Goal: Information Seeking & Learning: Learn about a topic

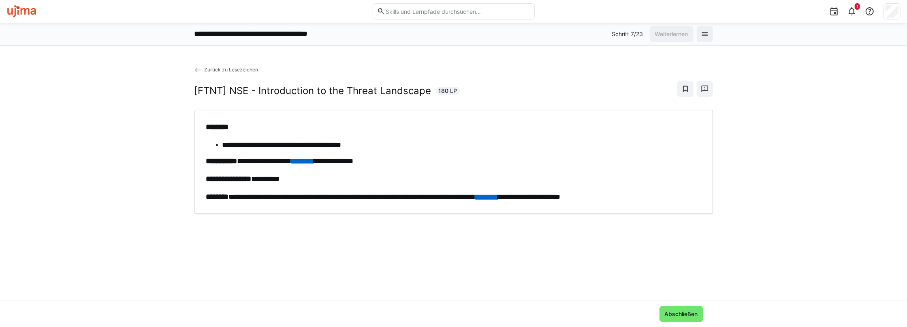
click at [498, 193] on link "********" at bounding box center [487, 196] width 23 height 7
click at [682, 313] on span "Abschließen" at bounding box center [682, 314] width 36 height 8
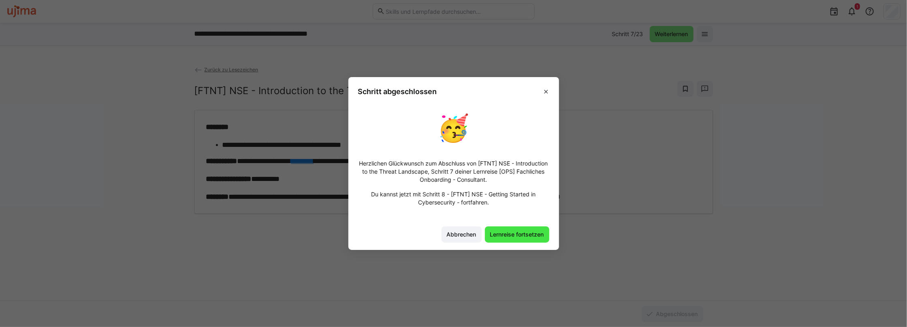
click at [519, 236] on span "Lernreise fortsetzen" at bounding box center [517, 234] width 56 height 8
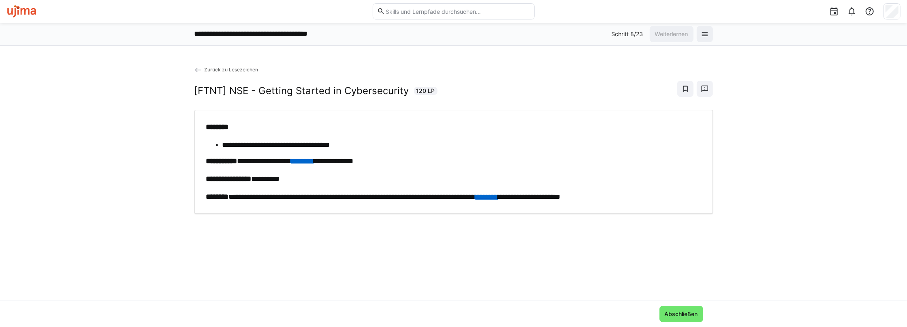
click at [31, 9] on img at bounding box center [21, 11] width 30 height 13
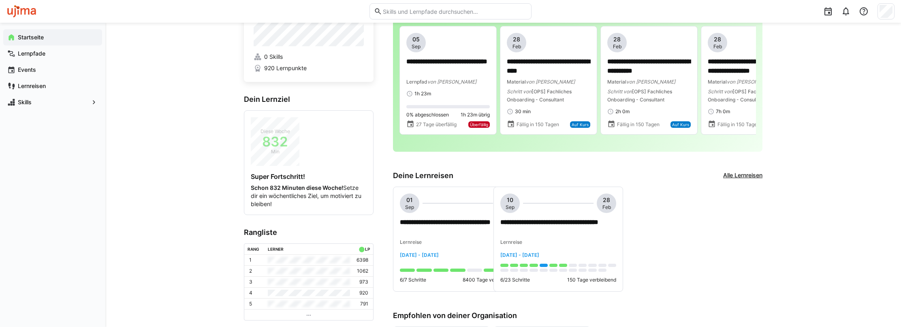
scroll to position [81, 0]
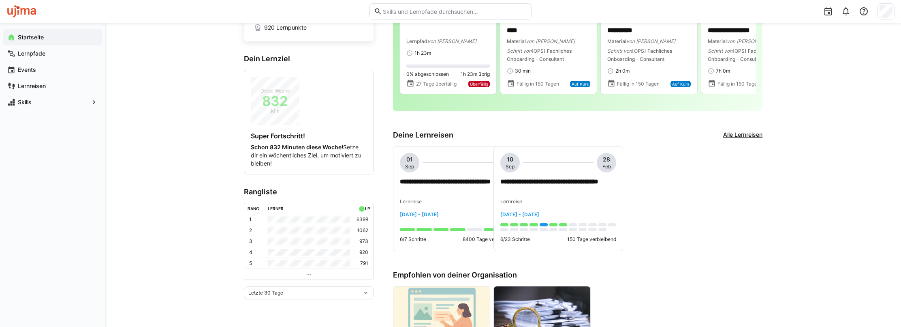
click at [366, 293] on eds-icon at bounding box center [366, 292] width 6 height 6
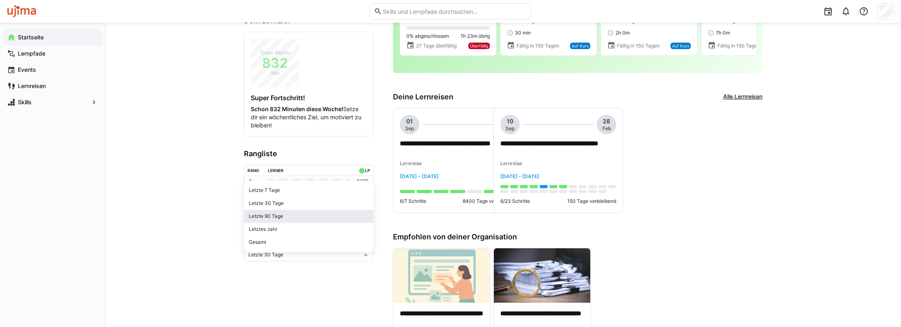
scroll to position [122, 0]
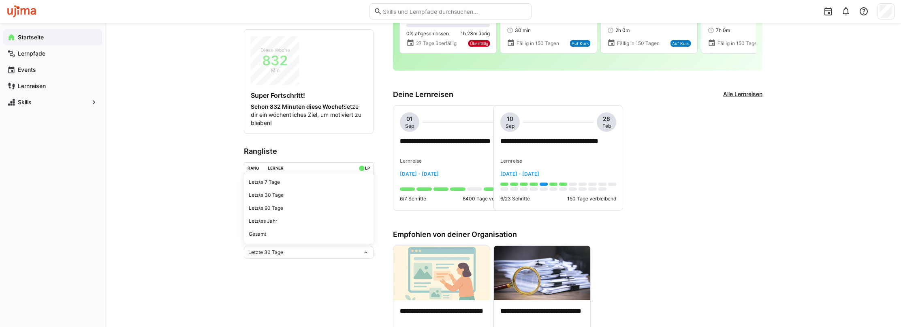
click at [334, 274] on app-home-left "0 Skills 920 Lernpunkte Dein Lernziel Diese Woche 832 Min Super Fortschritt! Sc…" at bounding box center [309, 232] width 130 height 618
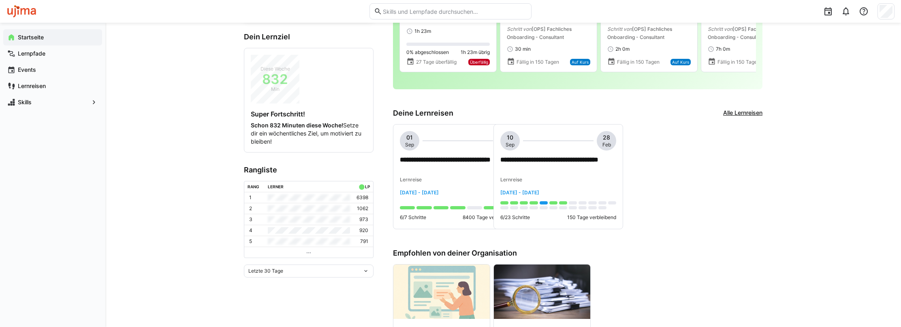
scroll to position [81, 0]
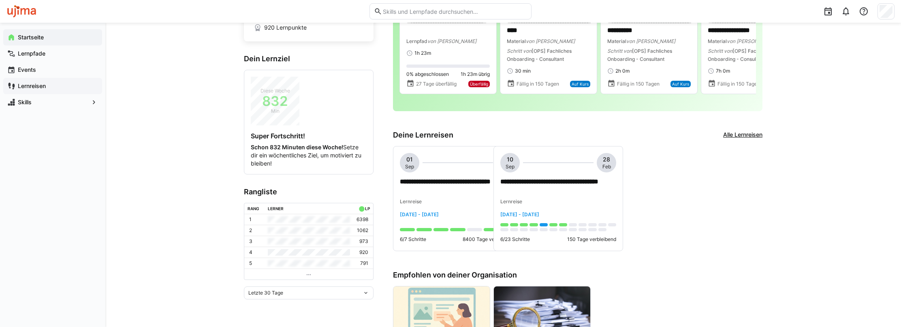
click at [0, 0] on app-navigation-label "Lernreisen" at bounding box center [0, 0] width 0 height 0
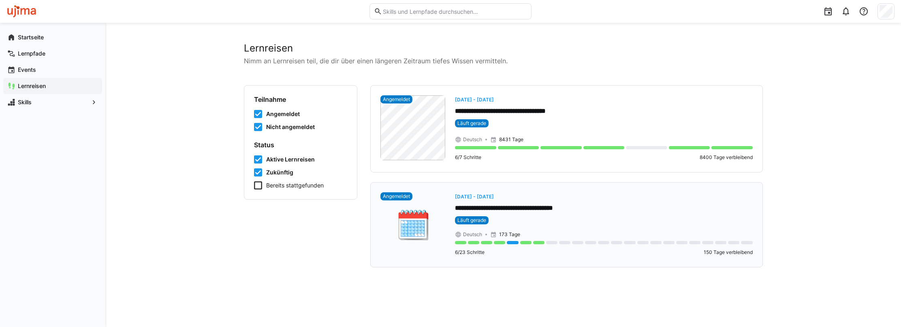
click at [494, 195] on span "[DATE] - [DATE]" at bounding box center [474, 196] width 39 height 6
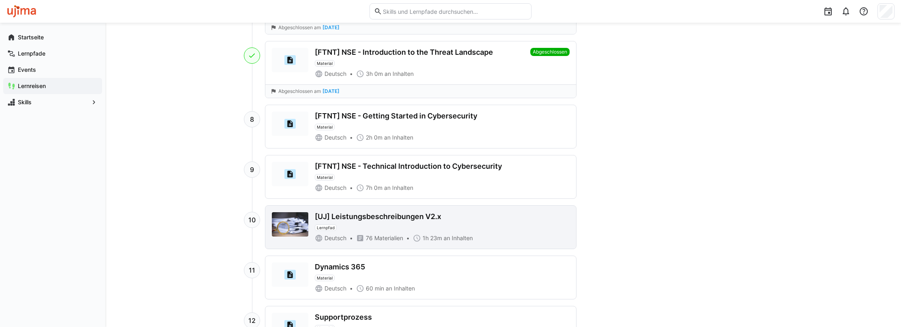
scroll to position [527, 0]
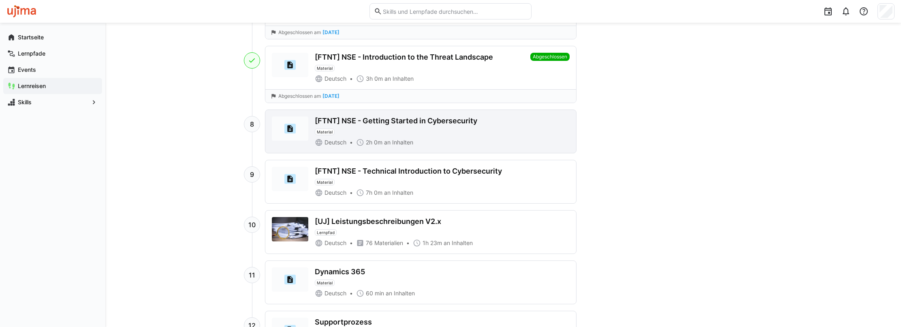
click at [442, 120] on div "[FTNT] NSE - Getting Started in Cybersecurity" at bounding box center [396, 120] width 163 height 9
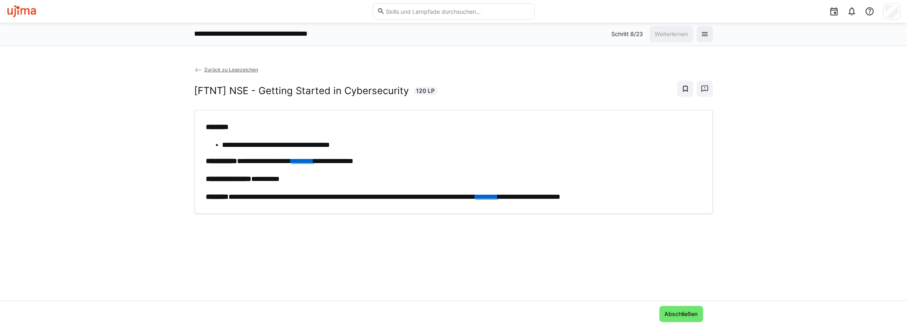
click at [314, 158] on link "********" at bounding box center [302, 160] width 23 height 7
